Goal: Information Seeking & Learning: Learn about a topic

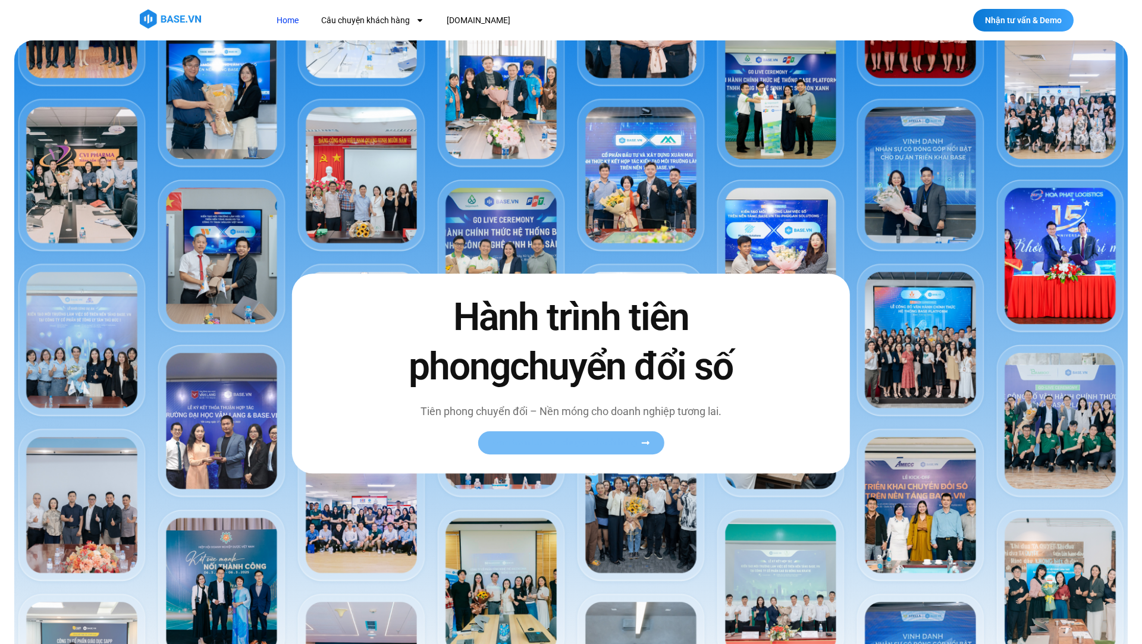
click at [537, 440] on span "Xem toàn bộ câu chuyện khách hàng" at bounding box center [565, 443] width 146 height 9
click at [652, 444] on link "Xem toàn bộ câu chuyện khách hàng" at bounding box center [571, 443] width 186 height 23
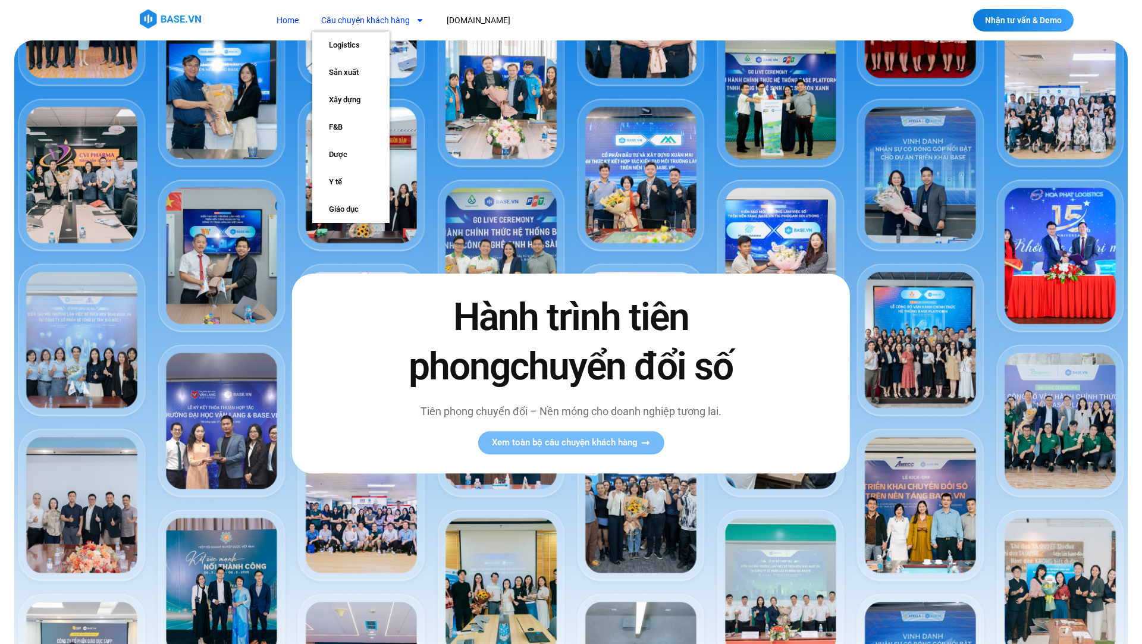
click at [336, 20] on link "Câu chuyện khách hàng" at bounding box center [372, 21] width 121 height 22
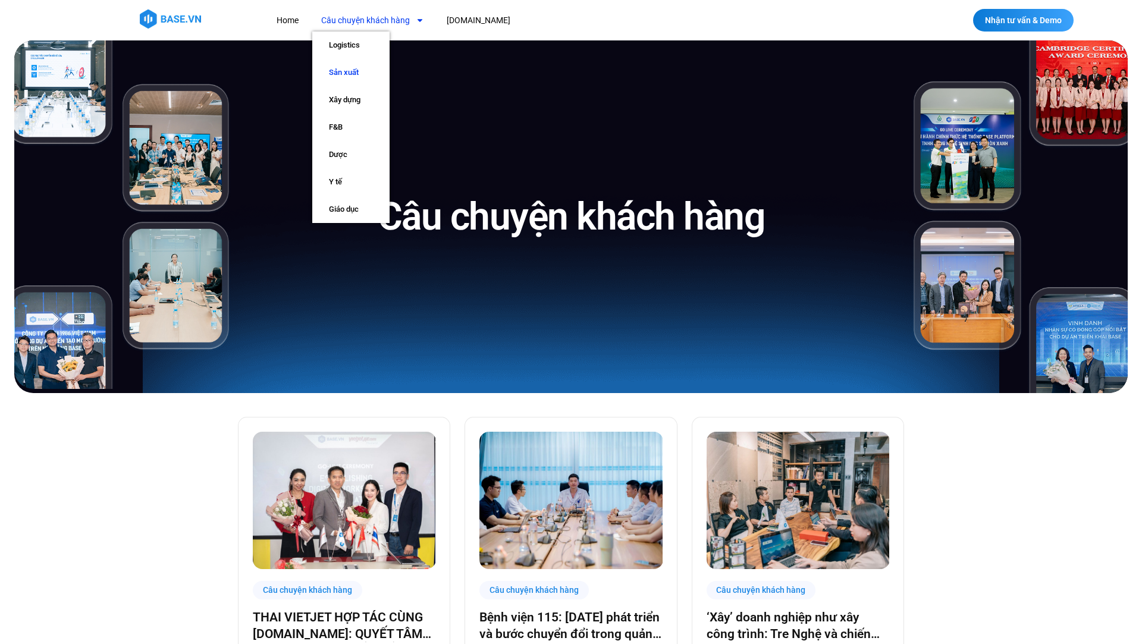
click at [355, 80] on link "Sản xuất" at bounding box center [350, 72] width 77 height 27
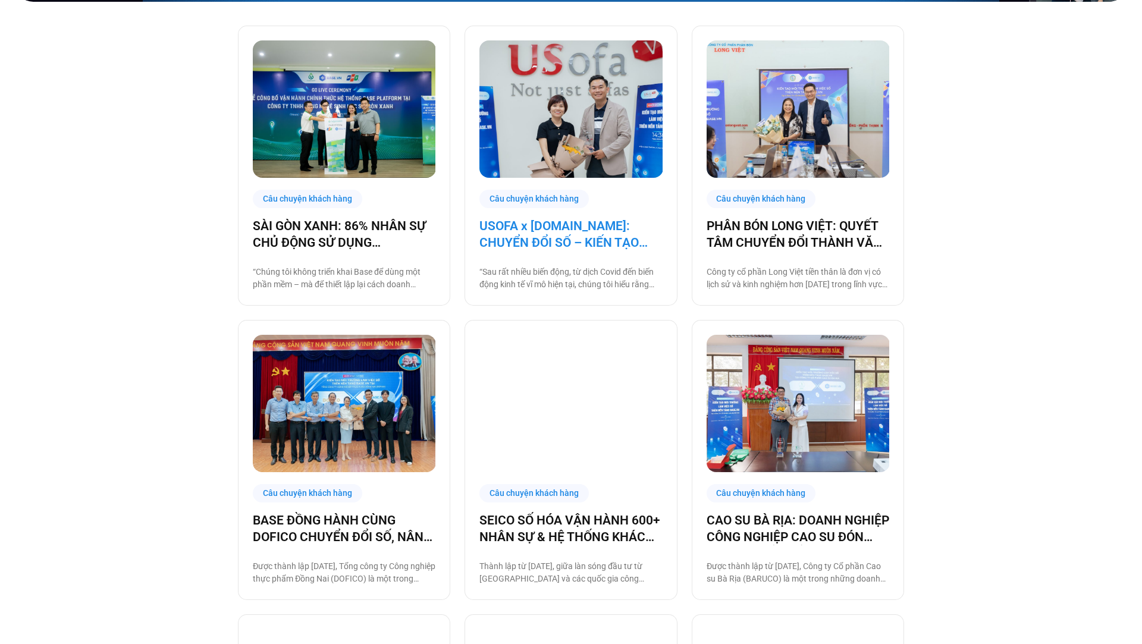
scroll to position [392, 0]
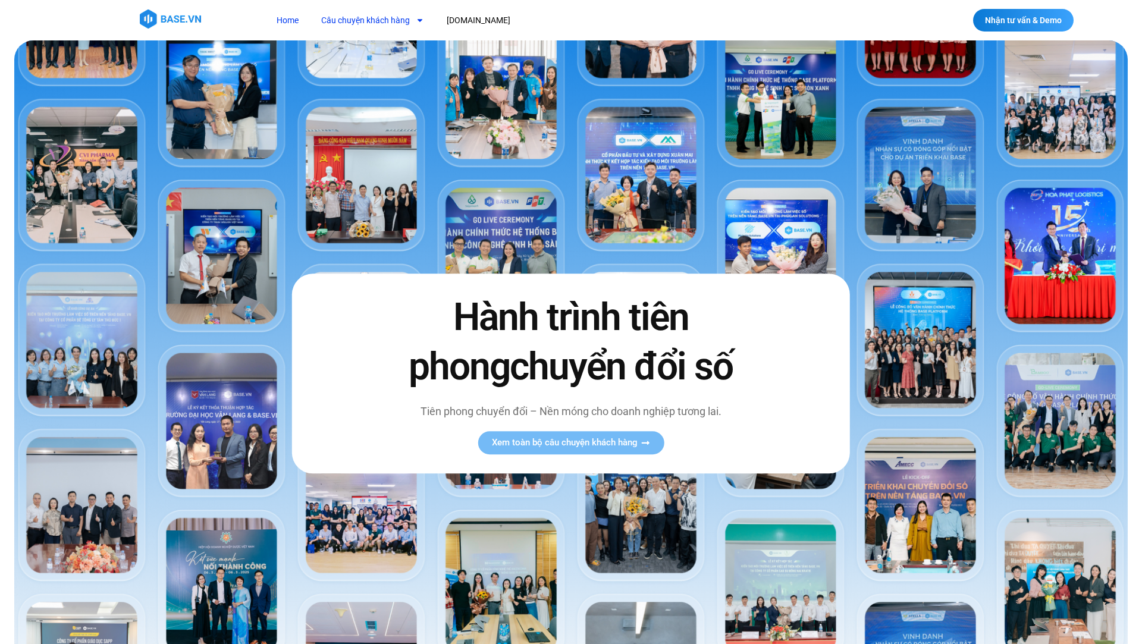
click at [358, 19] on link "Câu chuyện khách hàng" at bounding box center [372, 21] width 121 height 22
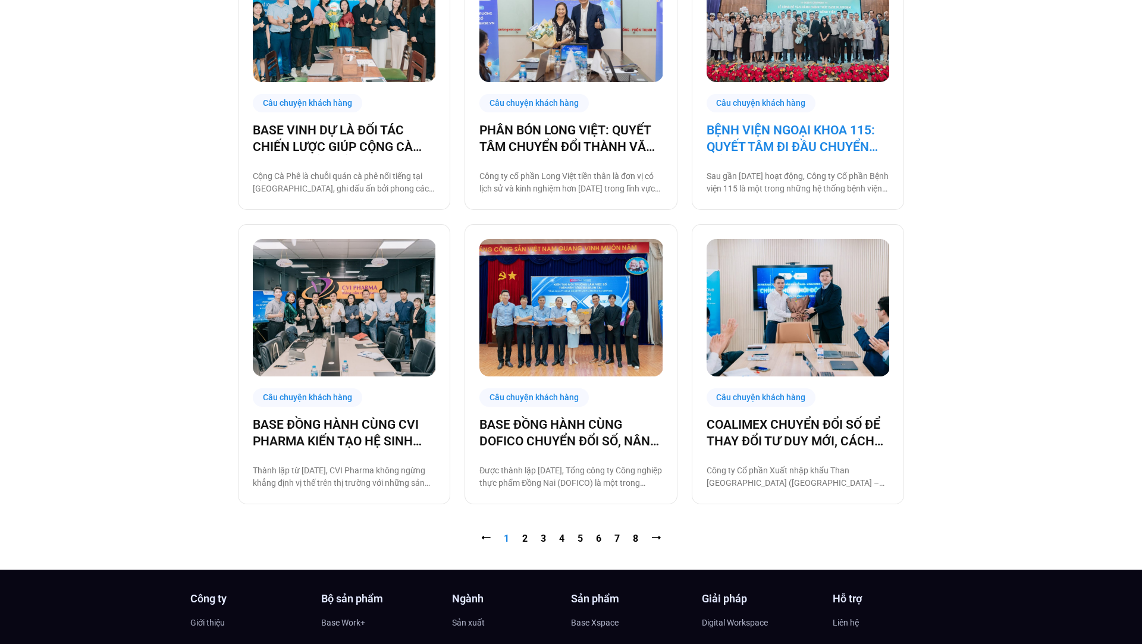
scroll to position [1077, 0]
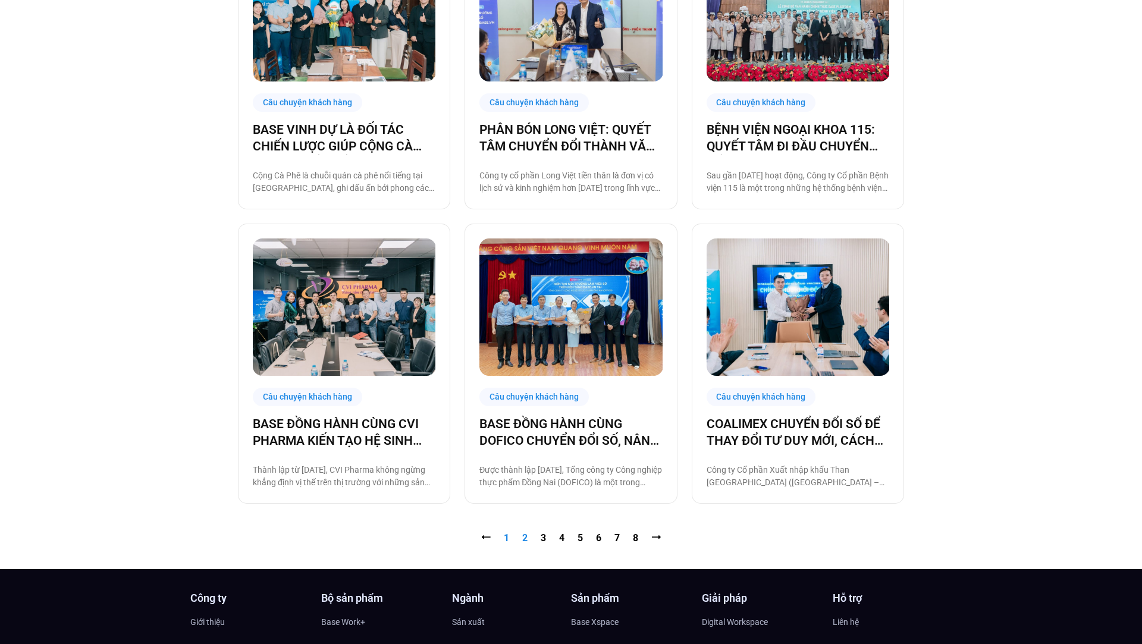
click at [524, 534] on link "Trang 2" at bounding box center [524, 537] width 5 height 11
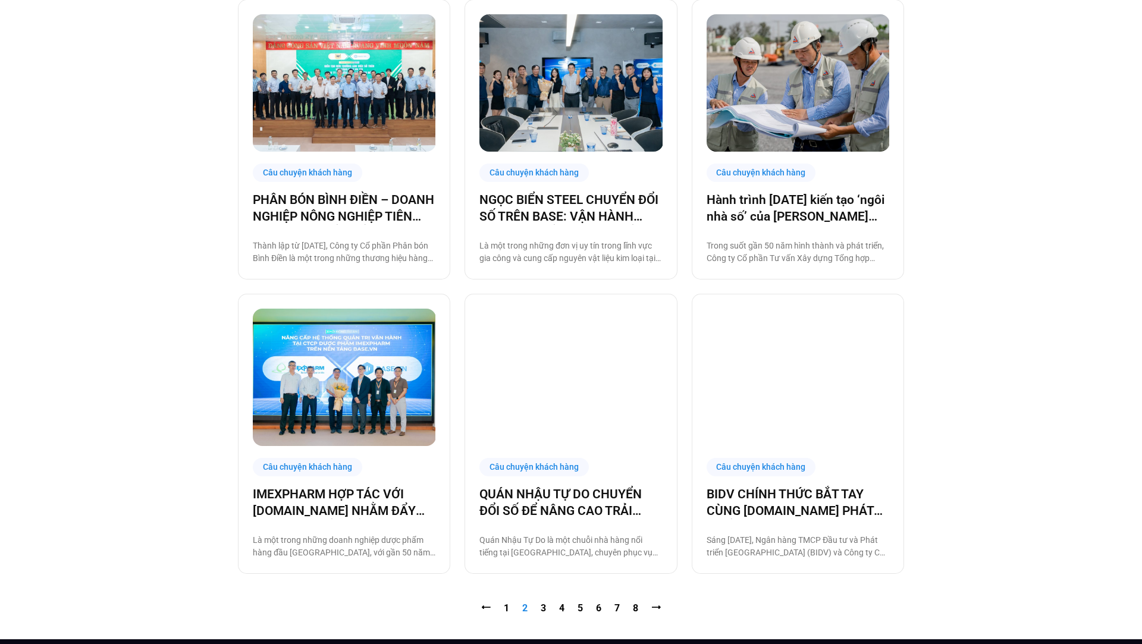
scroll to position [1012, 0]
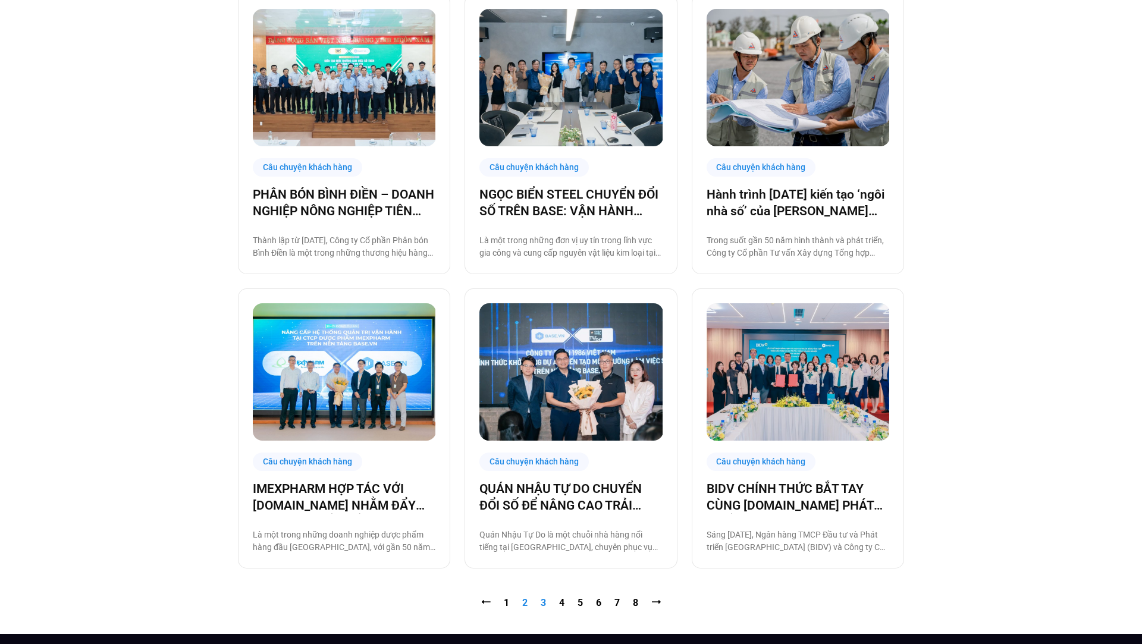
click at [541, 603] on link "Trang 3" at bounding box center [543, 602] width 5 height 11
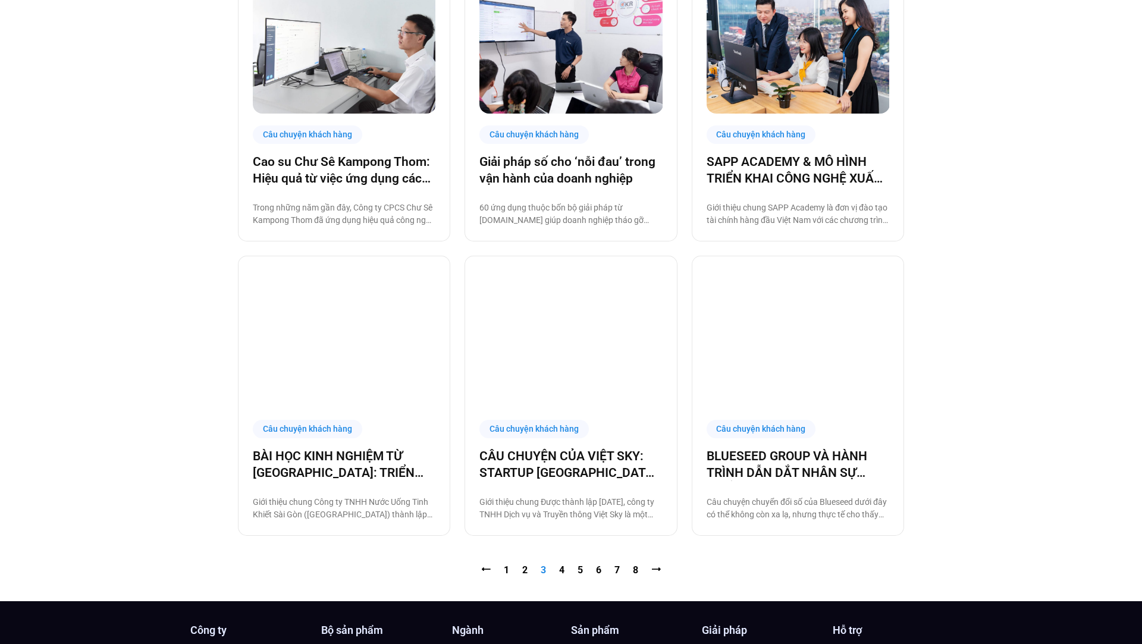
scroll to position [1052, 0]
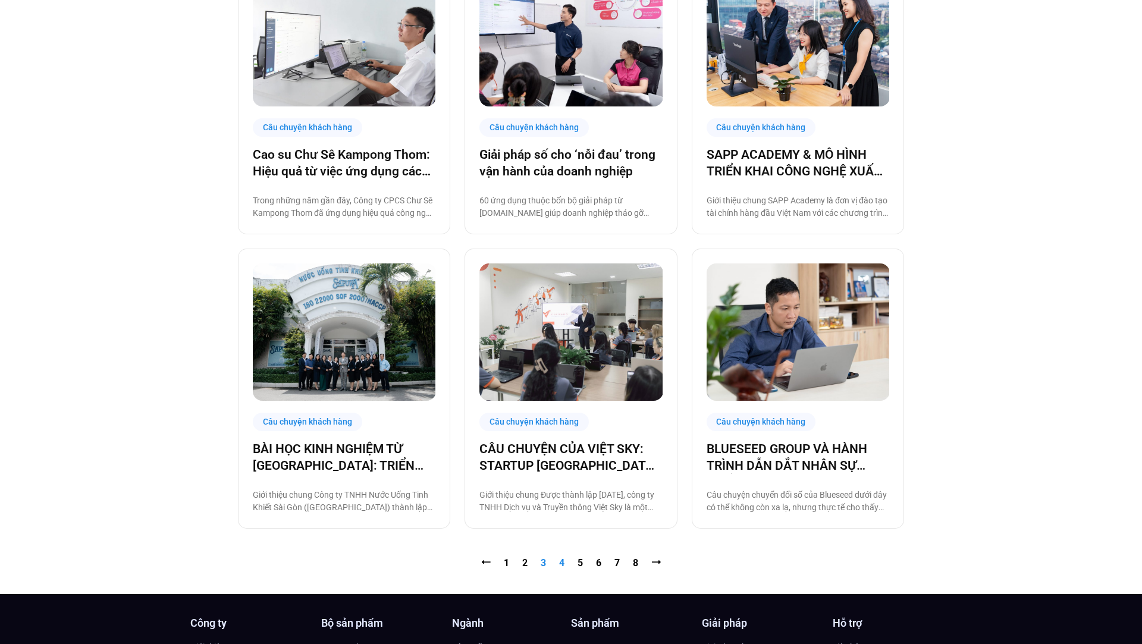
click at [562, 561] on link "Trang 4" at bounding box center [561, 562] width 5 height 11
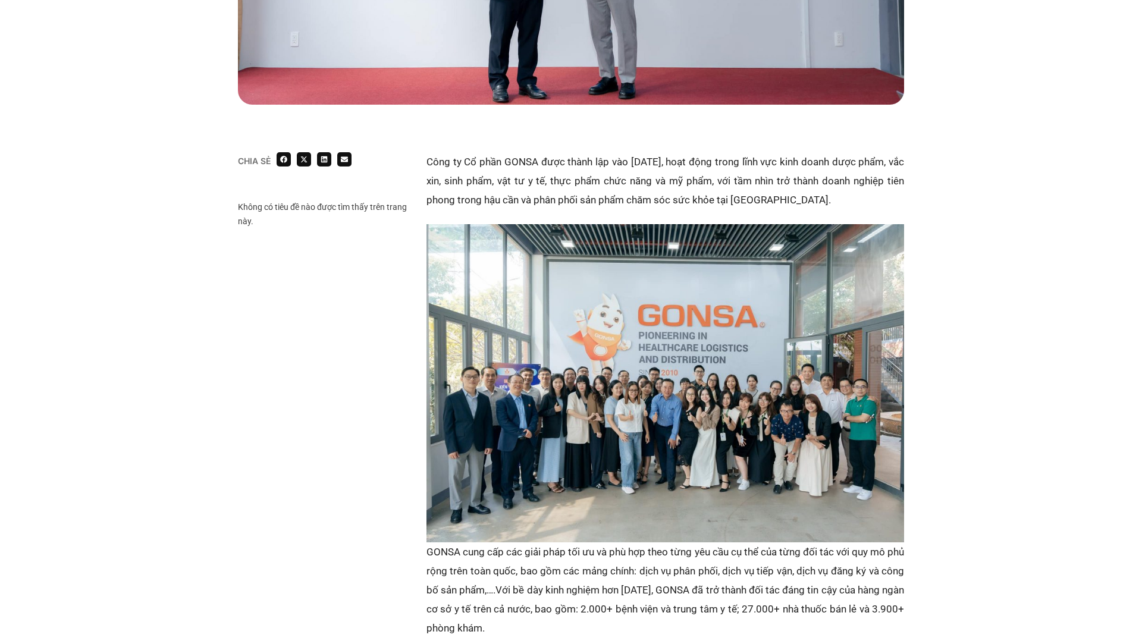
scroll to position [633, 0]
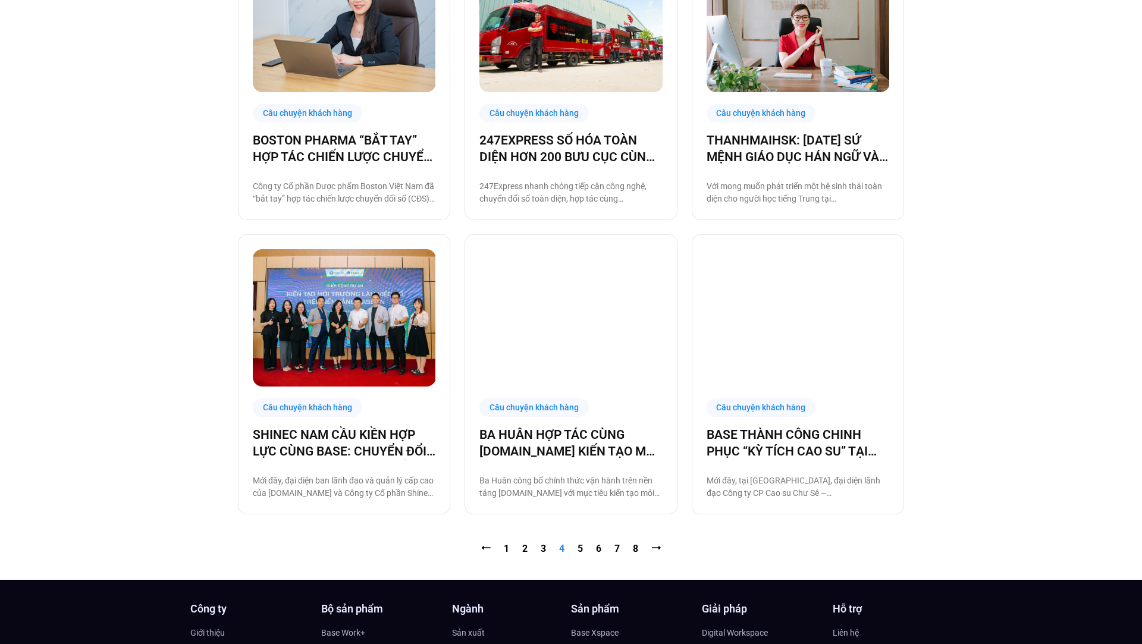
scroll to position [1067, 0]
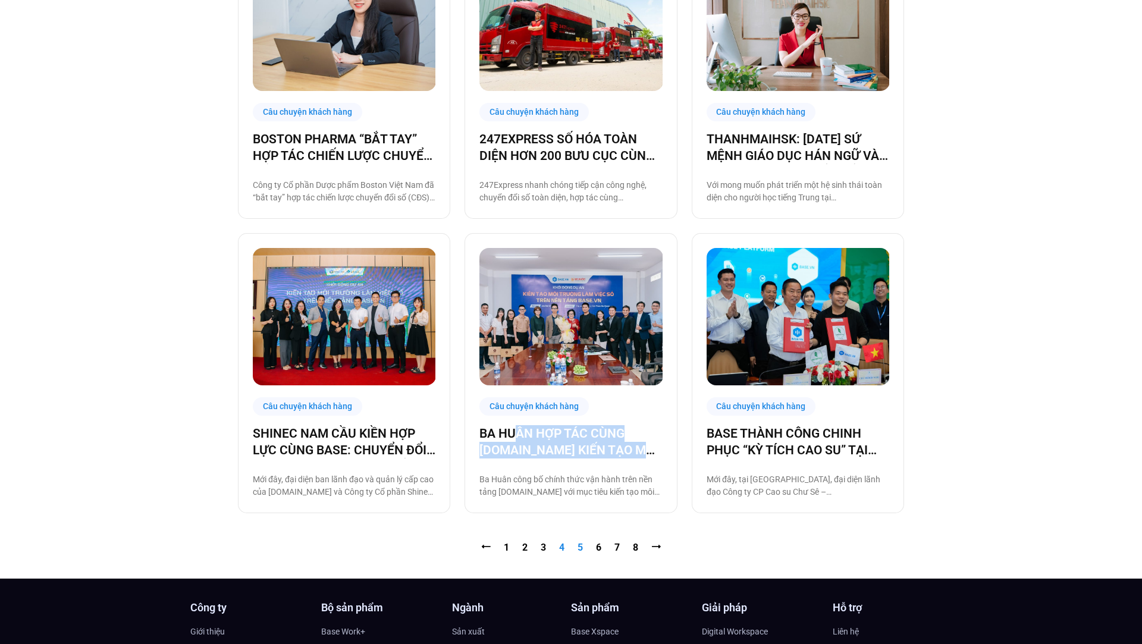
click at [582, 549] on link "Trang 5" at bounding box center [580, 547] width 5 height 11
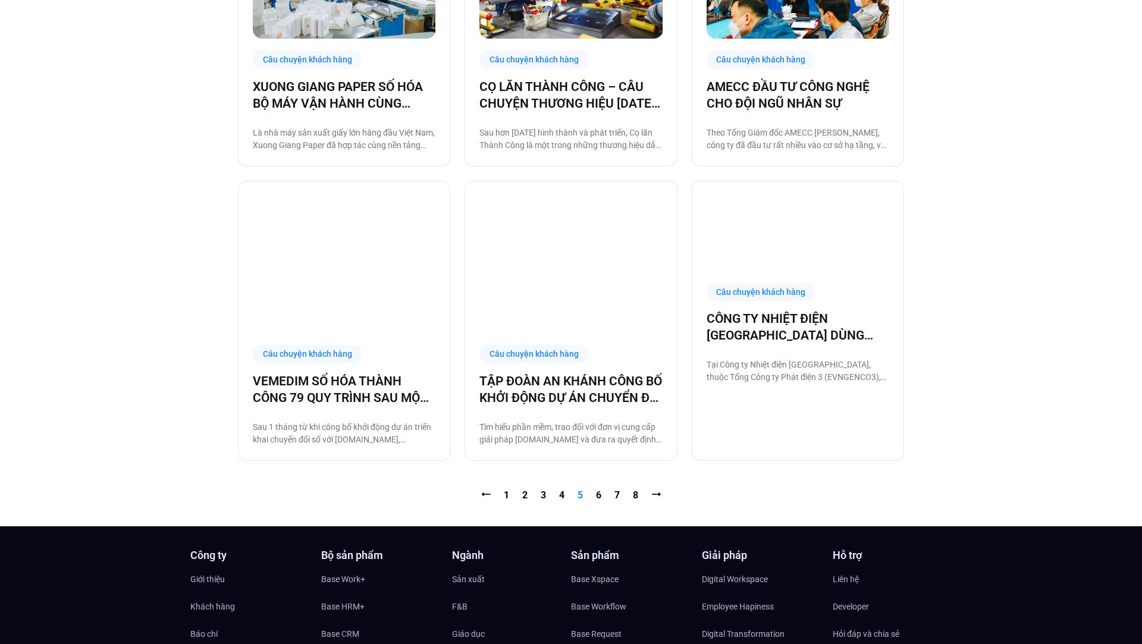
scroll to position [1168, 0]
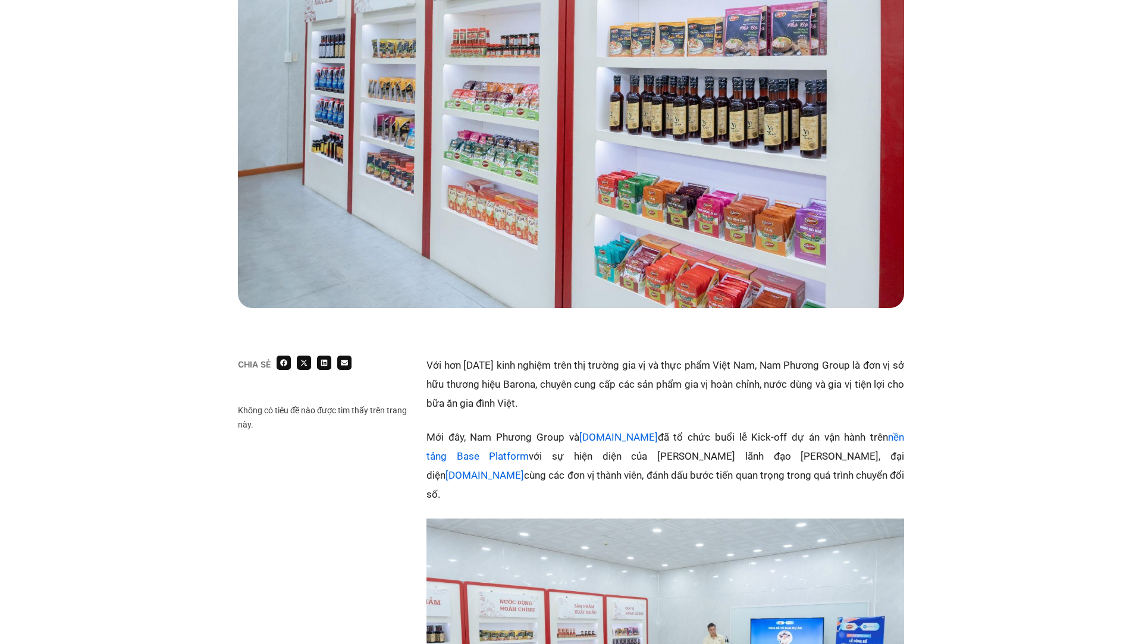
scroll to position [589, 0]
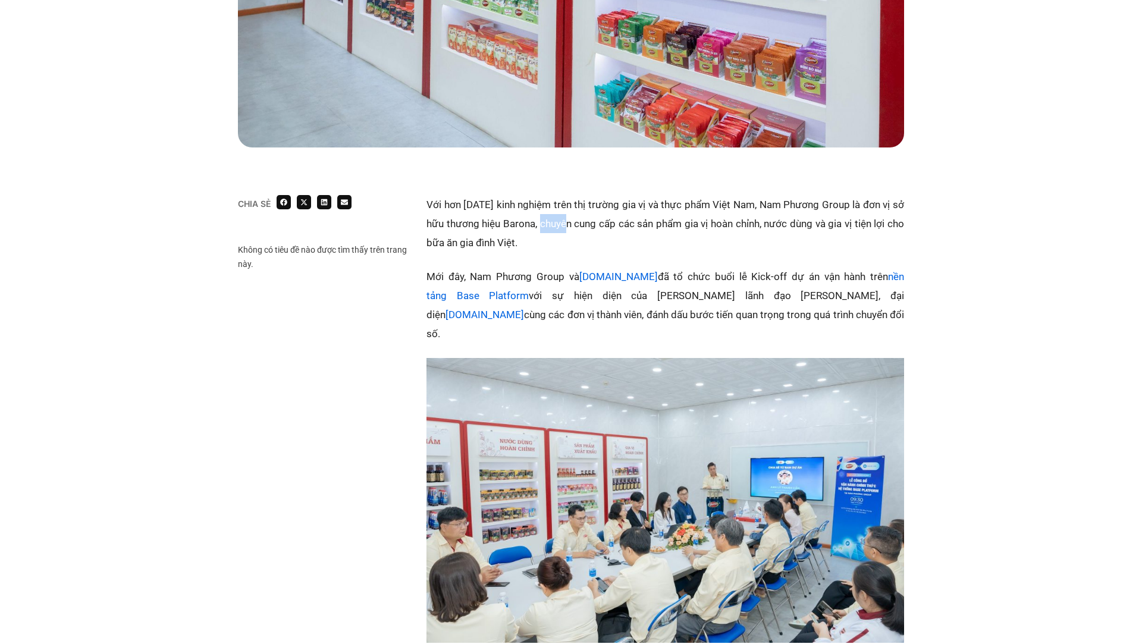
drag, startPoint x: 540, startPoint y: 223, endPoint x: 565, endPoint y: 229, distance: 25.7
click at [565, 229] on p "Với hơn [DATE] kinh nghiệm trên thị trường gia vị và thực phẩm Việt Nam, Nam Ph…" at bounding box center [666, 223] width 478 height 57
click at [744, 239] on p "Với hơn [DATE] kinh nghiệm trên thị trường gia vị và thực phẩm Việt Nam, Nam Ph…" at bounding box center [666, 223] width 478 height 57
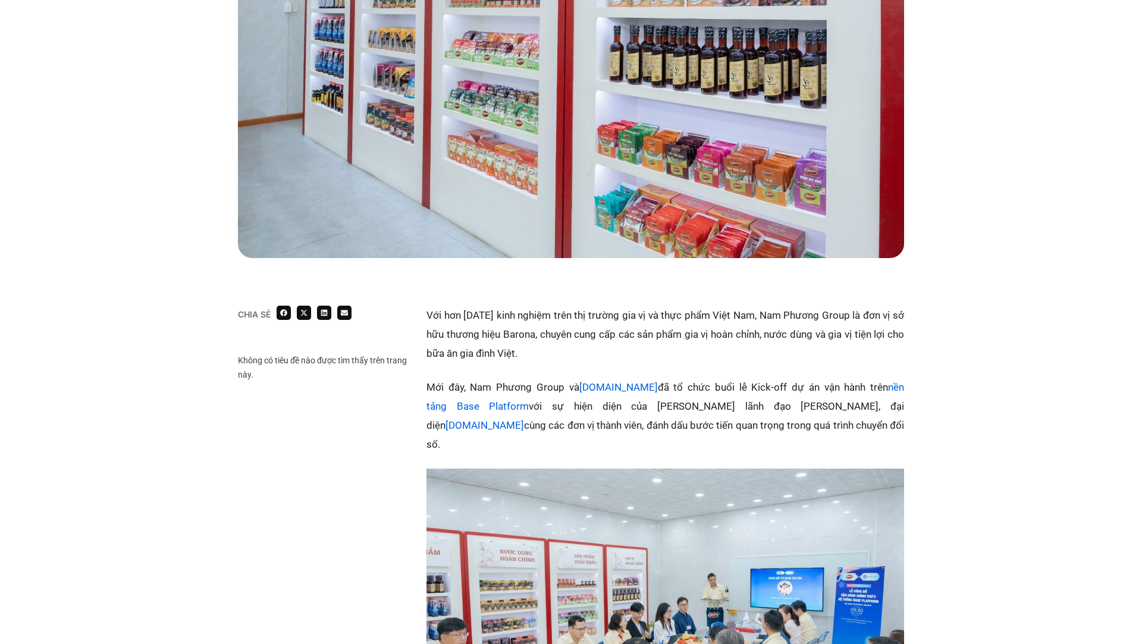
scroll to position [479, 0]
click at [520, 331] on p "Với hơn [DATE] kinh nghiệm trên thị trường gia vị và thực phẩm Việt Nam, Nam Ph…" at bounding box center [666, 333] width 478 height 57
drag, startPoint x: 534, startPoint y: 336, endPoint x: 505, endPoint y: 334, distance: 29.2
click at [504, 334] on p "Với hơn [DATE] kinh nghiệm trên thị trường gia vị và thực phẩm Việt Nam, Nam Ph…" at bounding box center [666, 333] width 478 height 57
copy p "Barona"
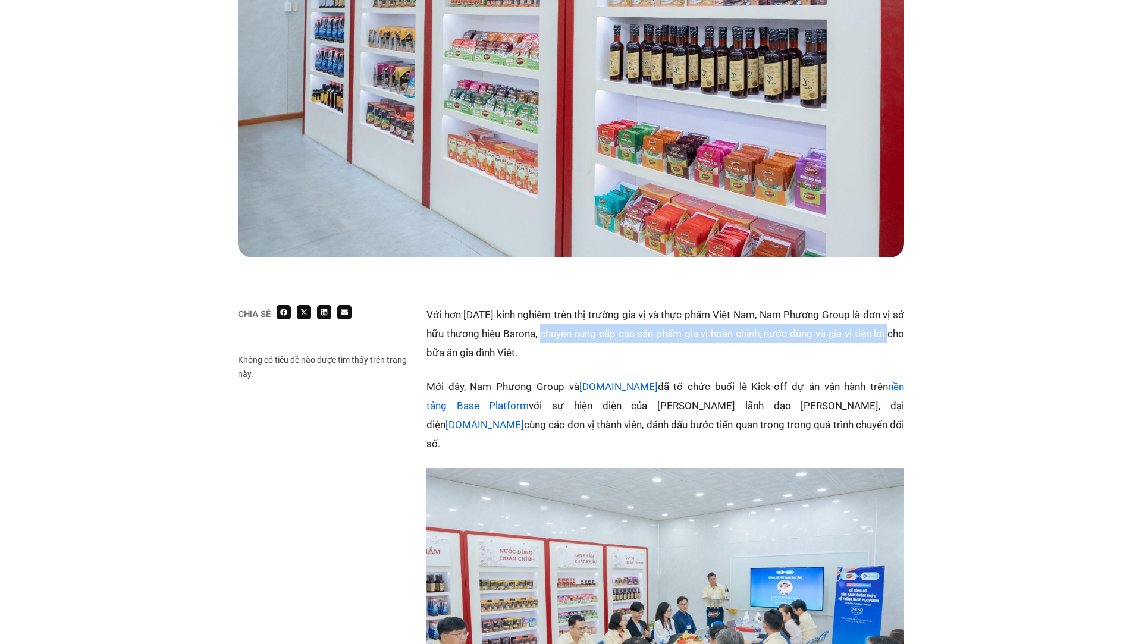
drag, startPoint x: 540, startPoint y: 333, endPoint x: 889, endPoint y: 336, distance: 348.6
click at [889, 336] on p "Với hơn [DATE] kinh nghiệm trên thị trường gia vị và thực phẩm Việt Nam, Nam Ph…" at bounding box center [666, 333] width 478 height 57
copy p "chuyên cung cấp các sản phẩm gia vị hoàn chỉnh, nước dùng và gia vị tiện lợi"
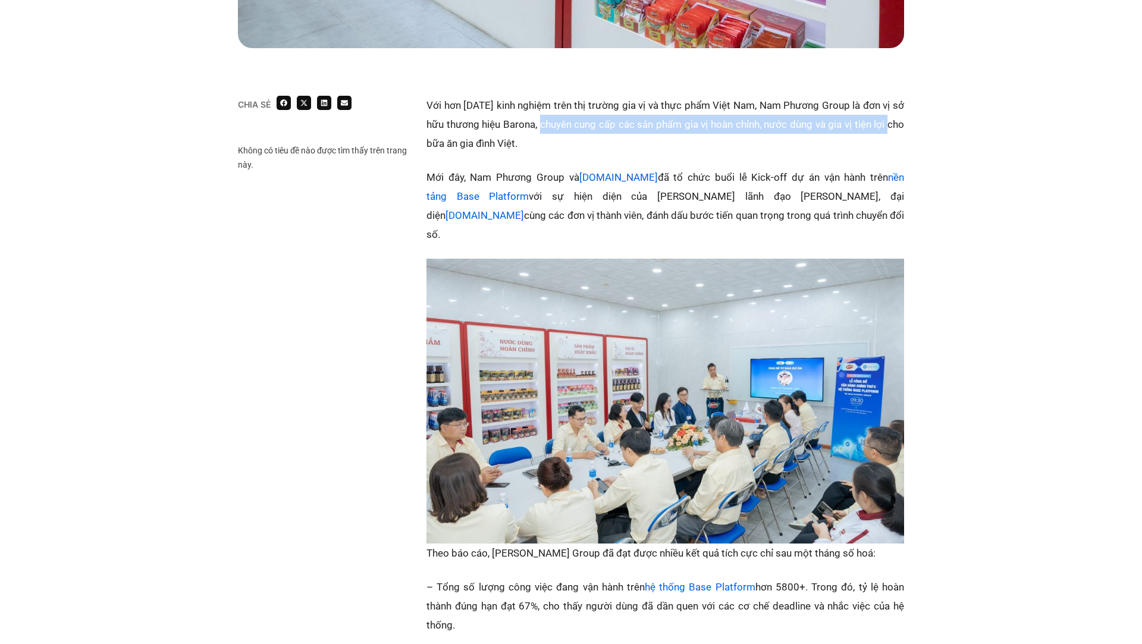
scroll to position [650, 0]
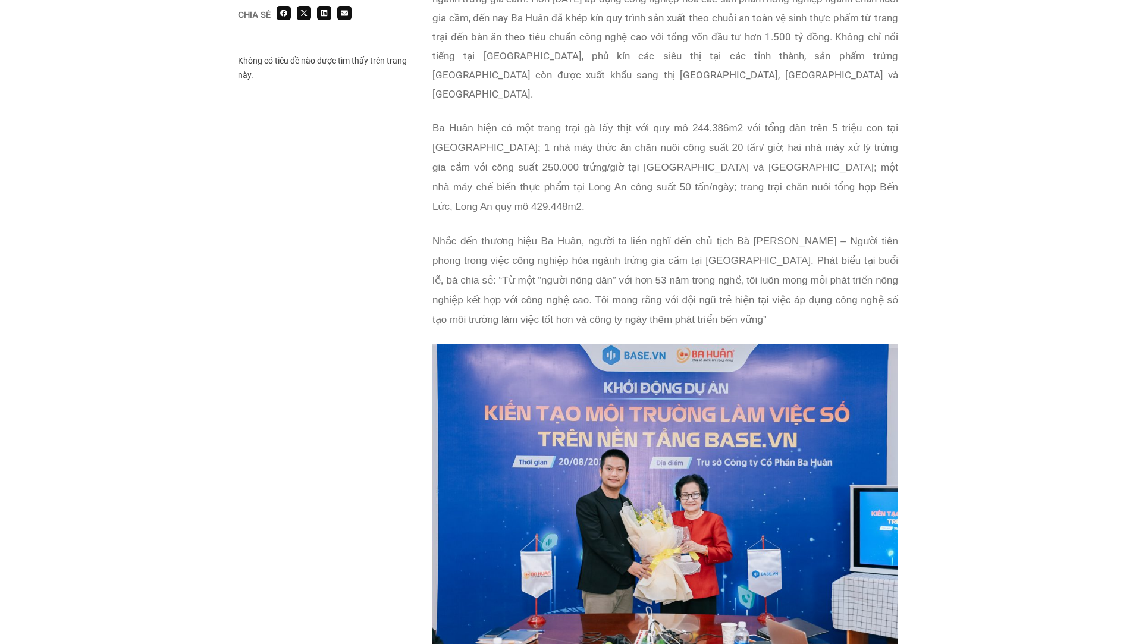
scroll to position [667, 0]
